Goal: Use online tool/utility: Use online tool/utility

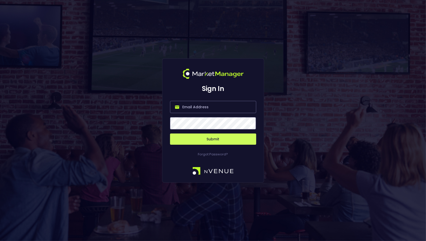
type input "[PERSON_NAME][EMAIL_ADDRESS][DOMAIN_NAME]"
click at [228, 140] on button "Submit" at bounding box center [213, 139] width 86 height 11
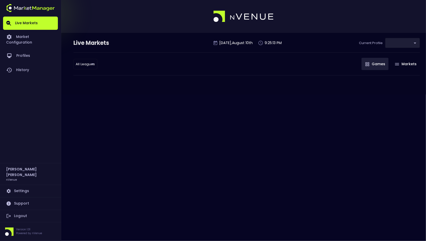
type input "0a763355-b225-40e6-8c79-2dda4ec7b2cf"
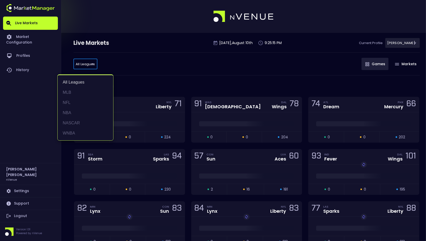
click at [85, 92] on li "MLB" at bounding box center [86, 92] width 56 height 10
type input "MLB"
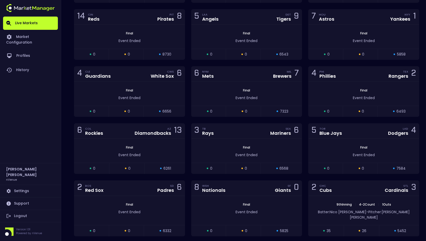
scroll to position [145, 0]
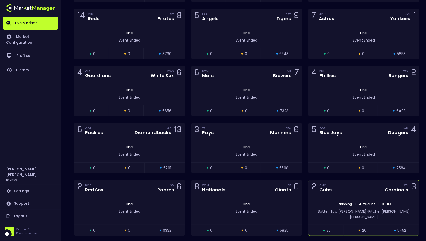
click at [354, 183] on div "2 CHC Cubs STL Cardinals 3" at bounding box center [363, 187] width 111 height 15
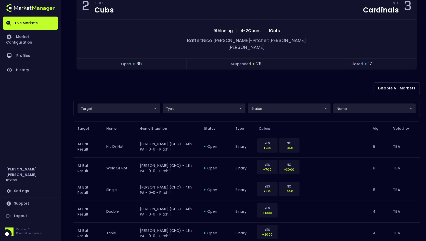
scroll to position [107, 0]
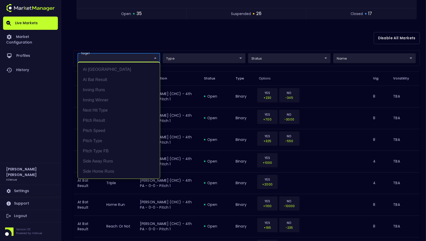
click at [131, 48] on div at bounding box center [213, 120] width 426 height 241
click at [121, 123] on li "Pitch Result" at bounding box center [119, 120] width 82 height 10
type input "Pitch Result"
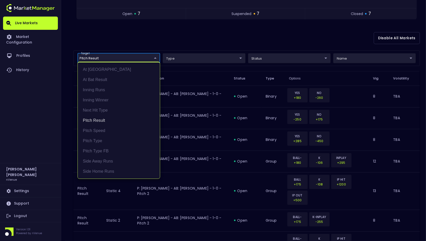
click at [231, 41] on div at bounding box center [213, 120] width 426 height 241
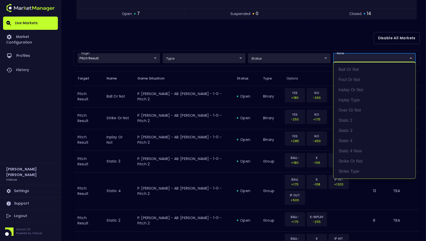
click at [367, 149] on li "static 4 new" at bounding box center [374, 151] width 82 height 10
type input "static 4 new"
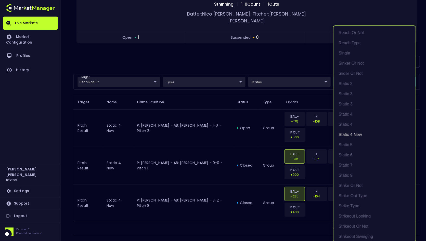
scroll to position [1, 0]
click at [292, 64] on div at bounding box center [213, 120] width 426 height 241
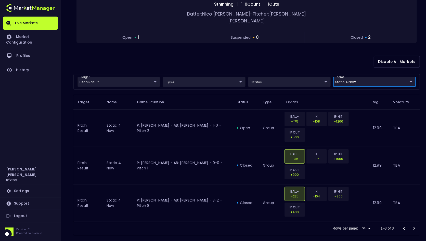
scroll to position [0, 0]
